Goal: Information Seeking & Learning: Check status

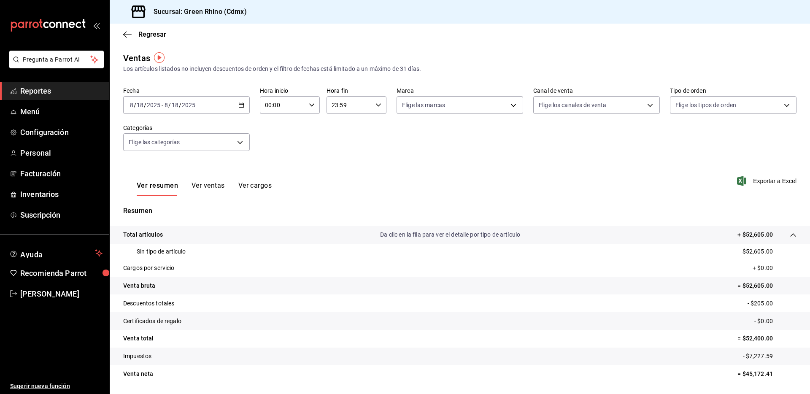
scroll to position [1, 0]
click at [128, 35] on icon "button" at bounding box center [127, 35] width 8 height 8
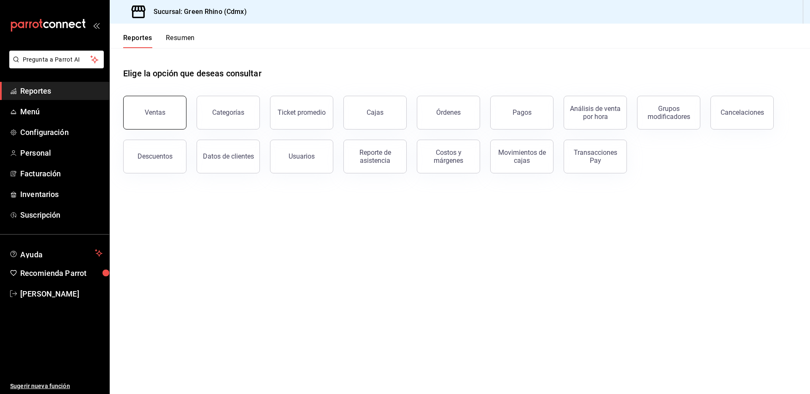
click at [151, 116] on div "Ventas" at bounding box center [155, 112] width 21 height 8
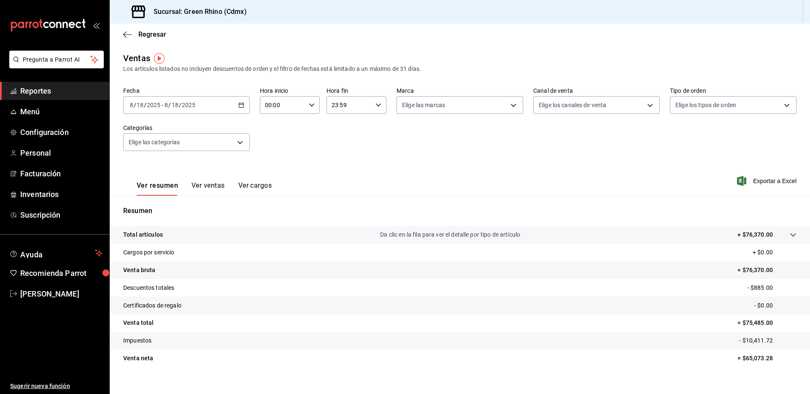
scroll to position [10, 0]
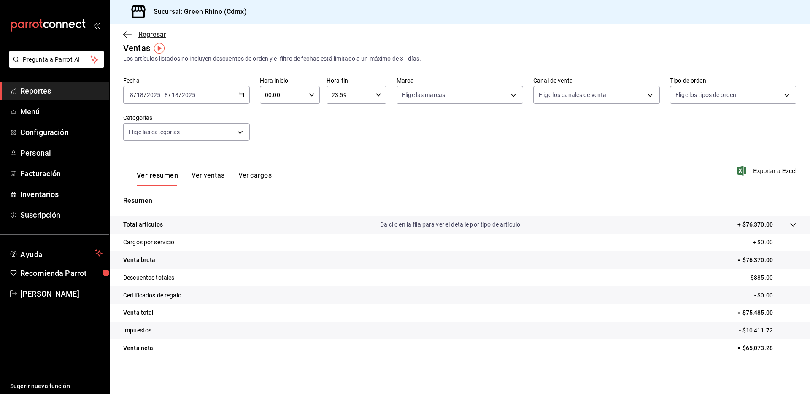
click at [156, 31] on span "Regresar" at bounding box center [152, 34] width 28 height 8
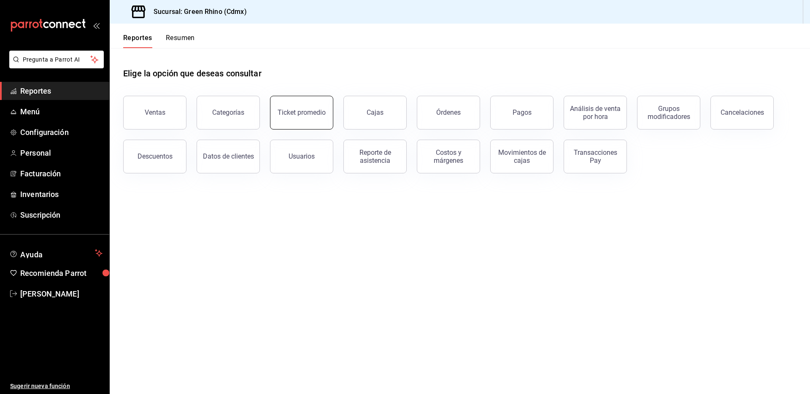
click at [331, 104] on div "Ticket promedio" at bounding box center [296, 108] width 73 height 44
click at [299, 106] on button "Ticket promedio" at bounding box center [301, 113] width 63 height 34
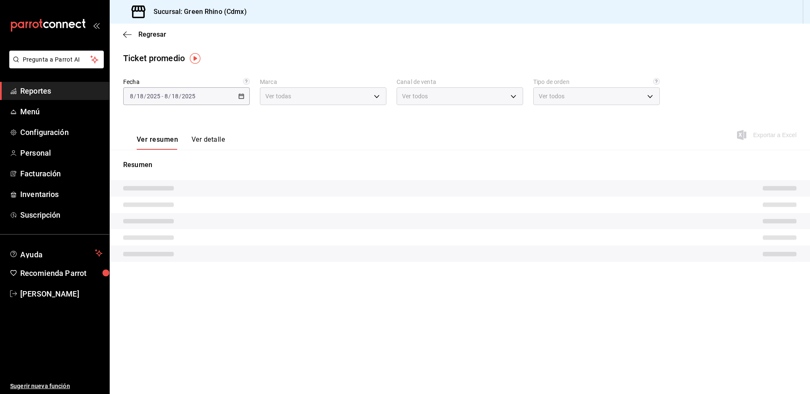
type input "a132321f-e3f1-4ec9-8484-95b8f08d7905"
type input "PARROT,UBER_EATS,RAPPI,DIDI_FOOD,ONLINE"
type input "df7830c6-face-46e1-b510-7f4f10b4edf0,584f2879-f552-4f63-b3c1-6ffba0e01996,7346f…"
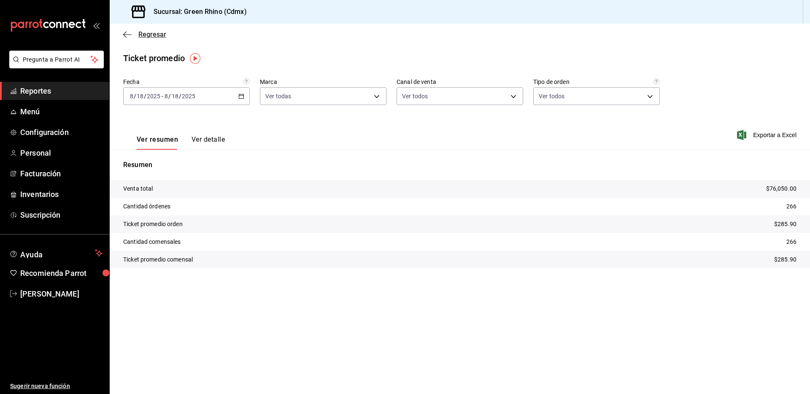
click at [133, 34] on span "Regresar" at bounding box center [144, 34] width 43 height 8
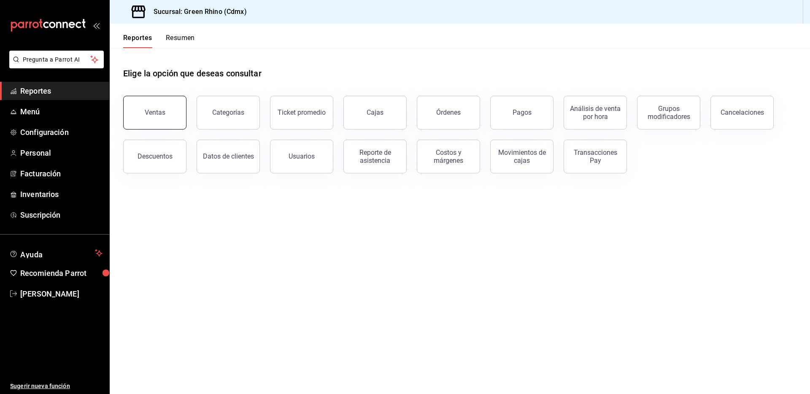
click at [182, 106] on button "Ventas" at bounding box center [154, 113] width 63 height 34
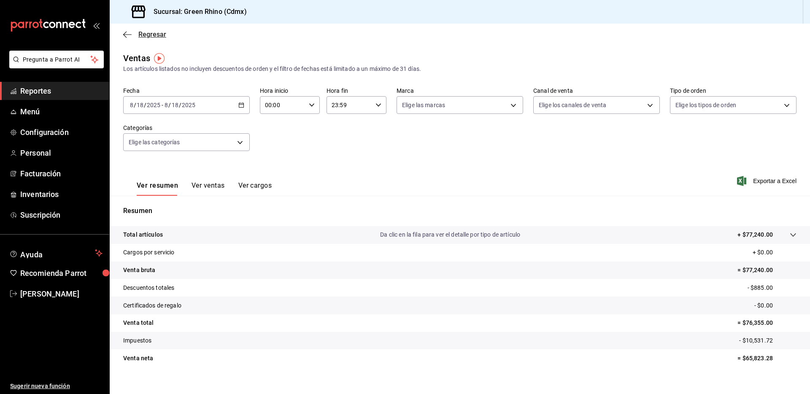
click at [148, 37] on span "Regresar" at bounding box center [152, 34] width 28 height 8
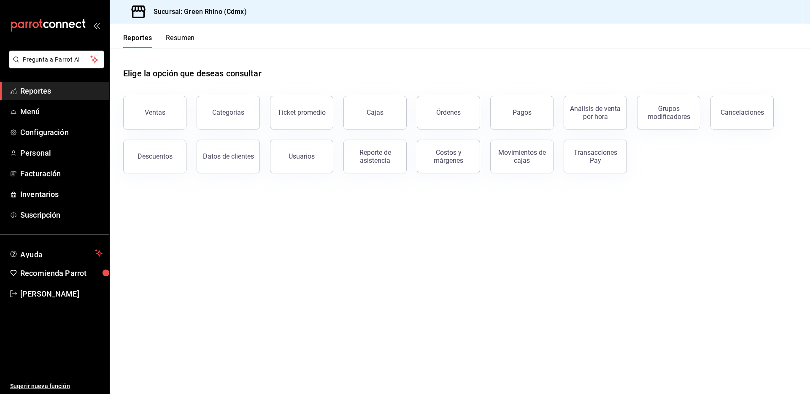
click at [146, 45] on button "Reportes" at bounding box center [137, 41] width 29 height 14
click at [151, 102] on button "Ventas" at bounding box center [154, 113] width 63 height 34
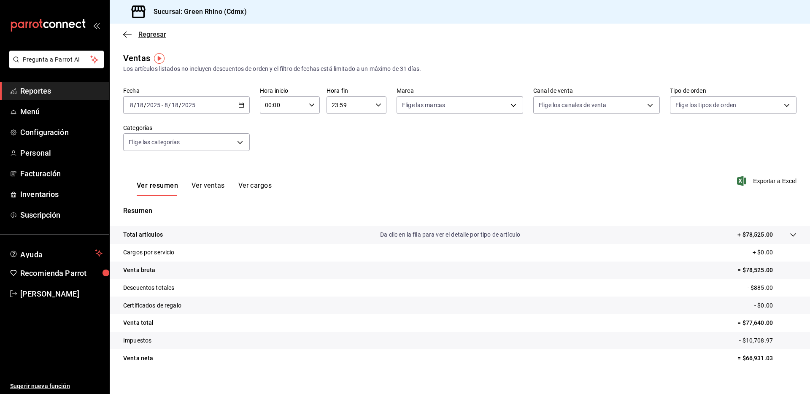
click at [140, 33] on span "Regresar" at bounding box center [152, 34] width 28 height 8
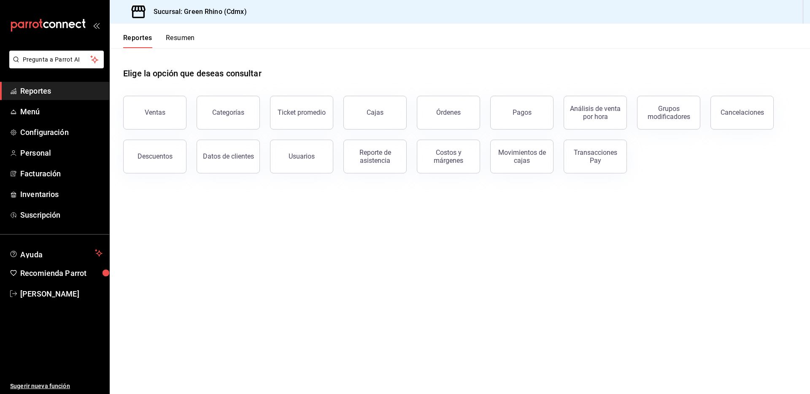
click at [593, 160] on div "Transacciones Pay" at bounding box center [595, 156] width 52 height 16
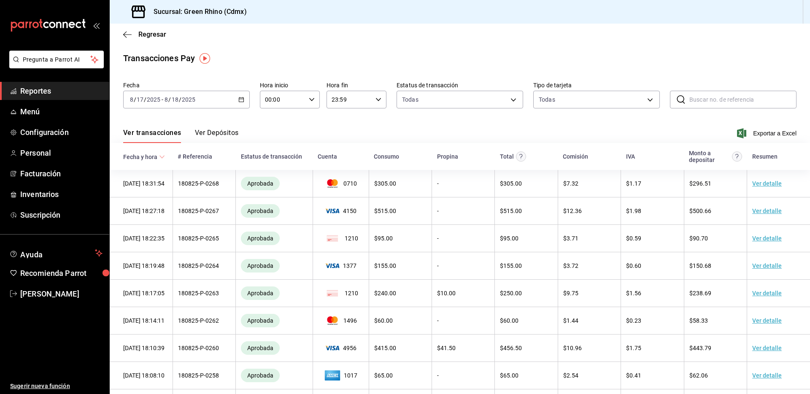
click at [219, 136] on button "Ver Depósitos" at bounding box center [217, 136] width 44 height 14
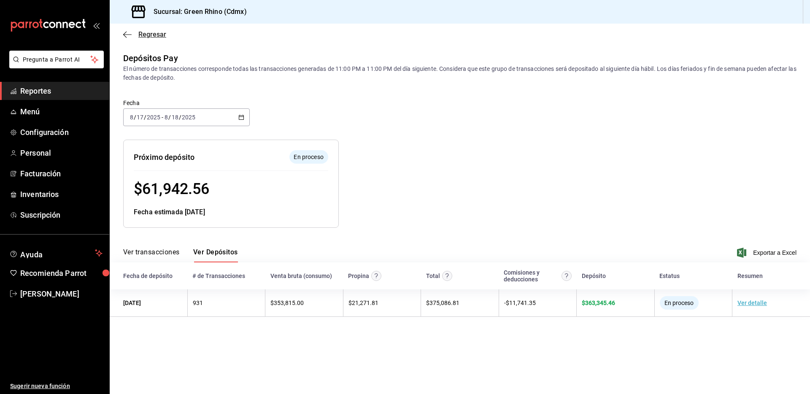
click at [145, 35] on span "Regresar" at bounding box center [152, 34] width 28 height 8
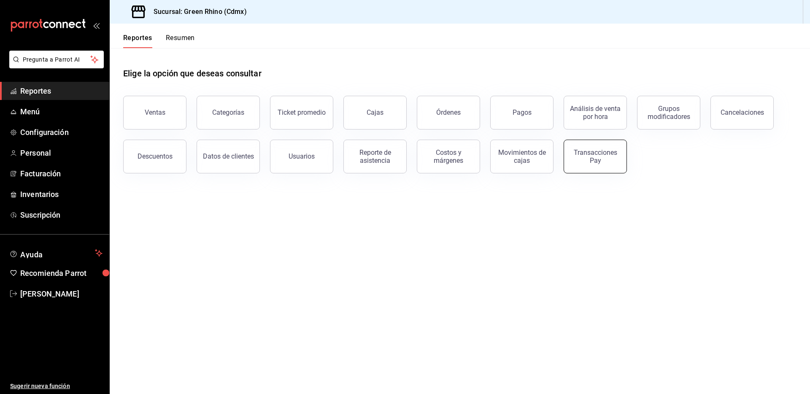
click at [578, 158] on div "Transacciones Pay" at bounding box center [595, 156] width 52 height 16
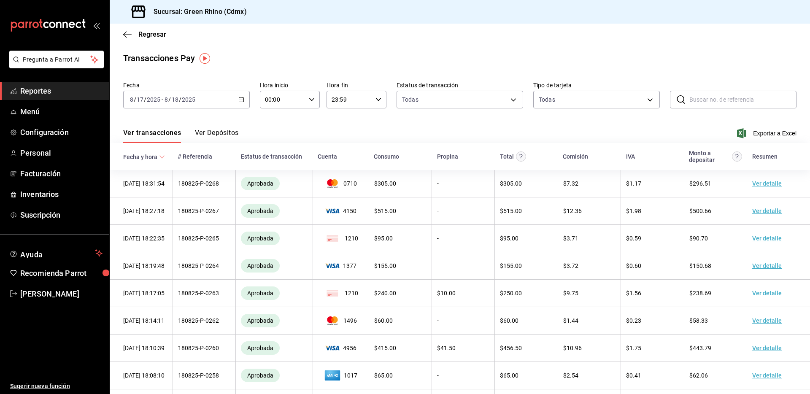
click at [220, 140] on button "Ver Depósitos" at bounding box center [217, 136] width 44 height 14
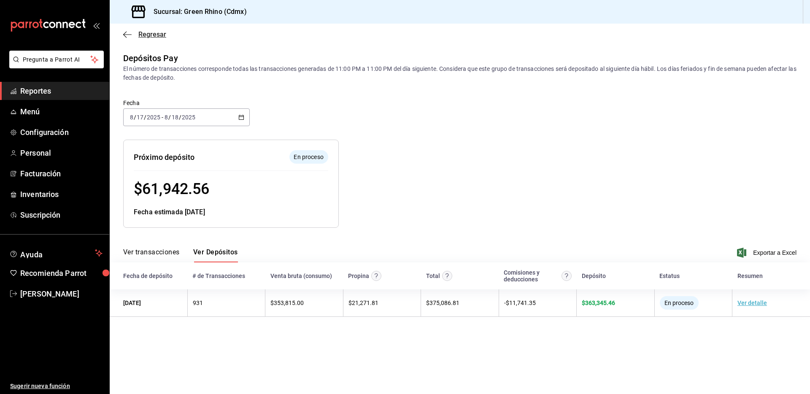
click at [163, 31] on span "Regresar" at bounding box center [152, 34] width 28 height 8
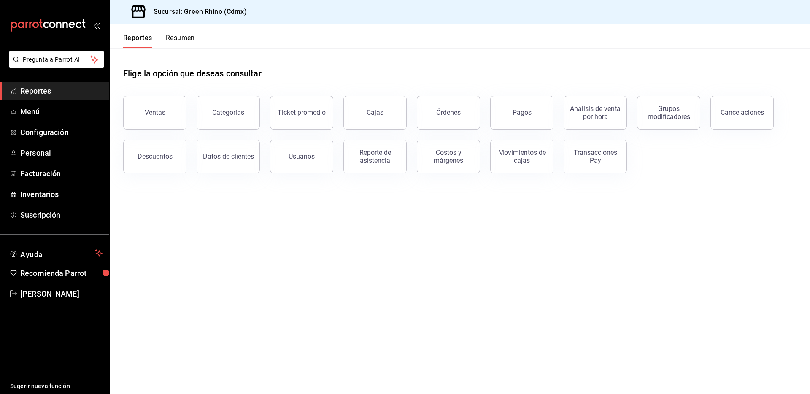
click at [512, 118] on button "Pagos" at bounding box center [521, 113] width 63 height 34
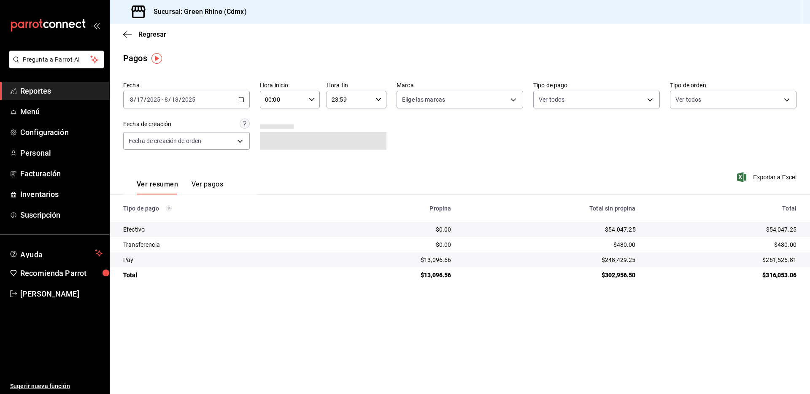
click at [219, 185] on button "Ver pagos" at bounding box center [207, 187] width 32 height 14
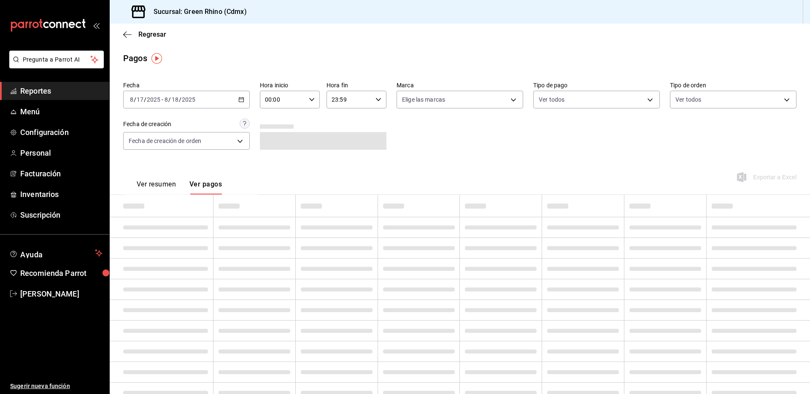
click at [144, 185] on button "Ver resumen" at bounding box center [156, 187] width 39 height 14
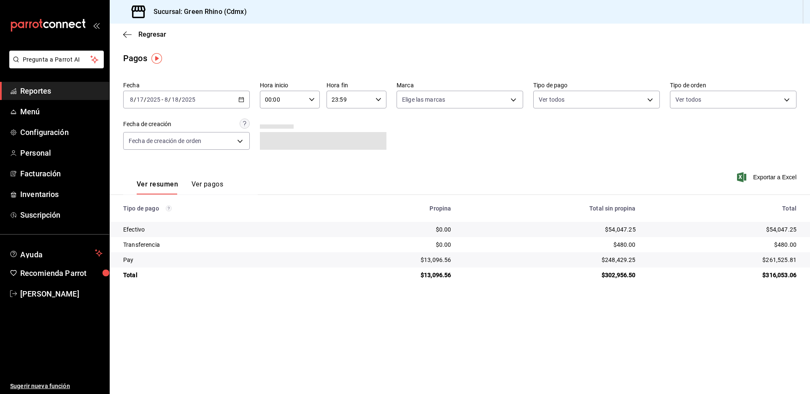
click at [217, 105] on div "[DATE] [DATE] - [DATE] [DATE]" at bounding box center [186, 100] width 127 height 18
drag, startPoint x: 162, startPoint y: 121, endPoint x: 230, endPoint y: 128, distance: 68.3
click at [162, 121] on span "Hoy" at bounding box center [162, 125] width 65 height 9
click at [129, 28] on div "Regresar" at bounding box center [460, 35] width 700 height 22
click at [129, 43] on div "Regresar" at bounding box center [460, 35] width 700 height 22
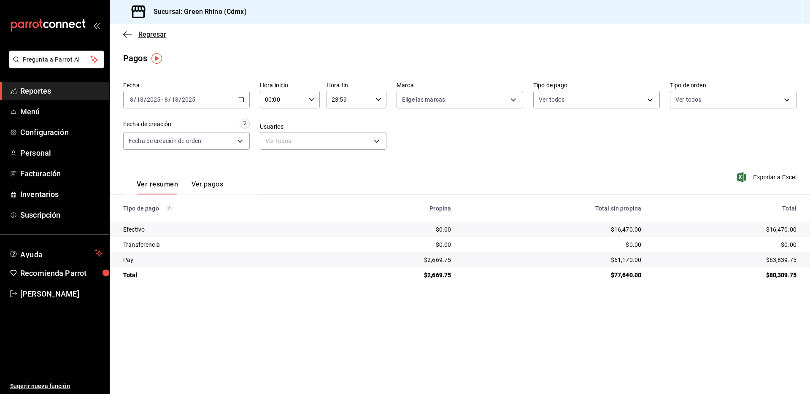
click at [137, 36] on span "Regresar" at bounding box center [144, 34] width 43 height 8
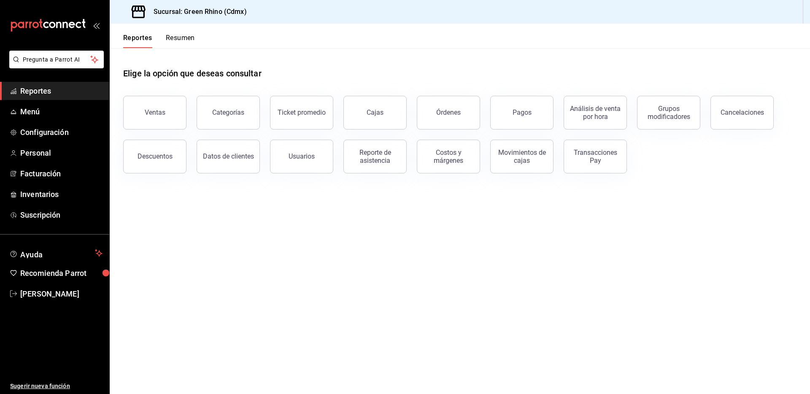
click at [180, 36] on button "Resumen" at bounding box center [180, 41] width 29 height 14
